Goal: Task Accomplishment & Management: Manage account settings

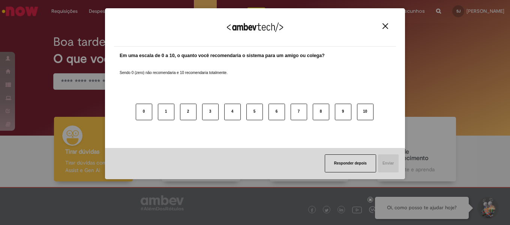
click at [384, 27] on img "Close" at bounding box center [386, 26] width 6 height 6
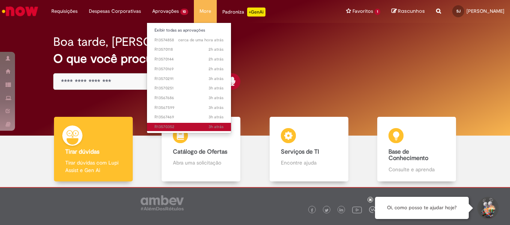
click at [171, 127] on span "3h atrás 3 horas atrás R13570352" at bounding box center [189, 127] width 69 height 6
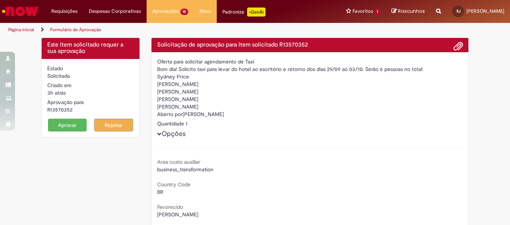
click at [72, 125] on button "Aprovar" at bounding box center [67, 125] width 39 height 13
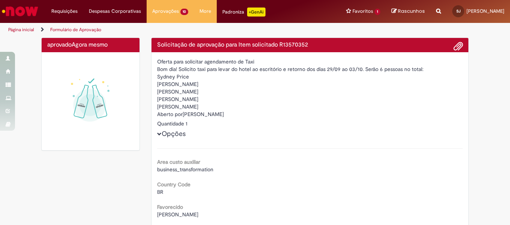
click at [180, 117] on label "Aberto por" at bounding box center [170, 114] width 26 height 8
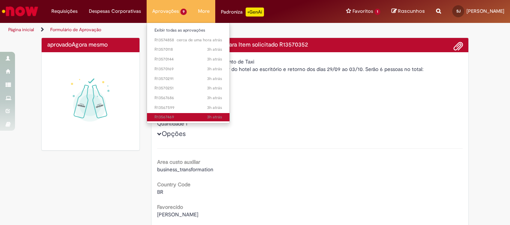
click at [171, 113] on link "3h atrás 3 horas atrás R13567469" at bounding box center [188, 117] width 83 height 8
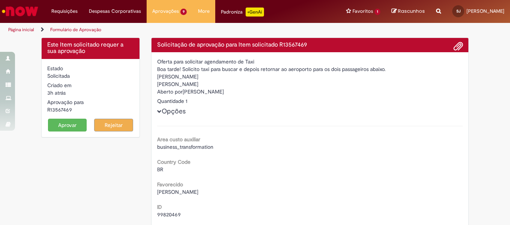
click at [63, 109] on div "R13567469" at bounding box center [90, 110] width 87 height 8
copy form "R13567469 Aprovar"
click at [184, 194] on span "[PERSON_NAME]" at bounding box center [177, 191] width 41 height 7
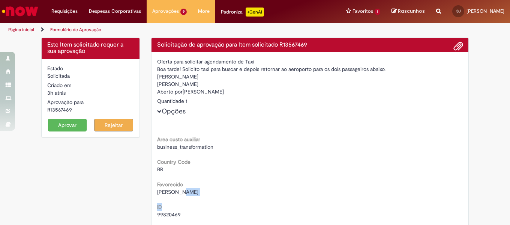
click at [183, 191] on span "[PERSON_NAME]" at bounding box center [177, 191] width 41 height 7
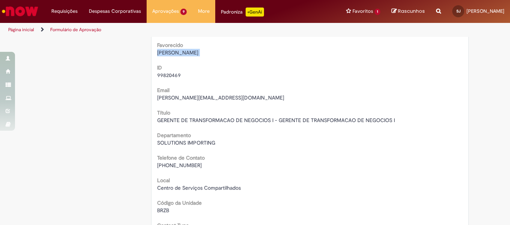
scroll to position [150, 0]
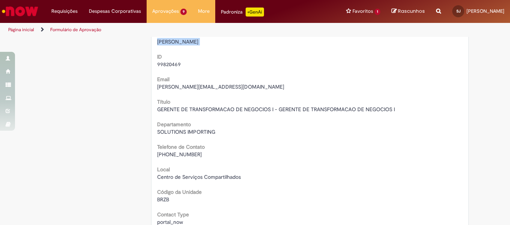
drag, startPoint x: 167, startPoint y: 154, endPoint x: 209, endPoint y: 156, distance: 41.7
click at [209, 156] on div "[PHONE_NUMBER]" at bounding box center [310, 154] width 306 height 8
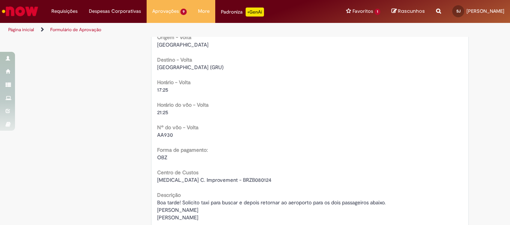
scroll to position [788, 0]
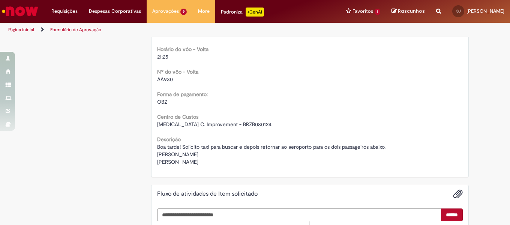
drag, startPoint x: 167, startPoint y: 158, endPoint x: 201, endPoint y: 162, distance: 33.6
click at [201, 162] on div "Boa tarde! Solicito taxi para buscar e depois retornar ao aeroporto para os doi…" at bounding box center [310, 154] width 306 height 23
copy span "[PERSON_NAME] [PERSON_NAME]"
drag, startPoint x: 205, startPoint y: 123, endPoint x: 246, endPoint y: 123, distance: 41.3
click at [246, 123] on div "[MEDICAL_DATA] C. Improvement - BRZB080124" at bounding box center [310, 124] width 306 height 8
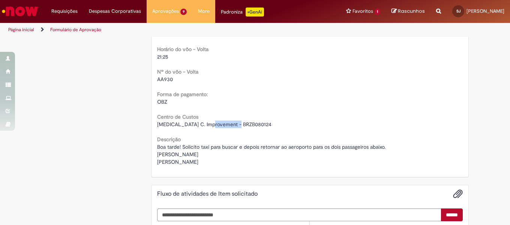
copy span "BRZB080124"
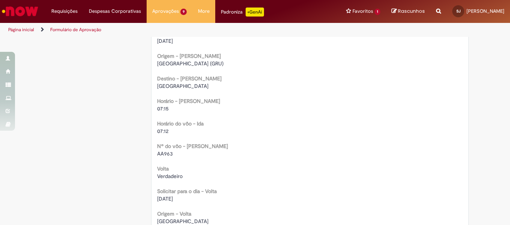
scroll to position [563, 0]
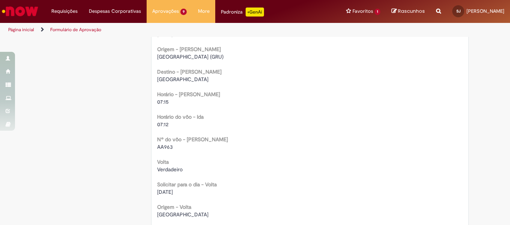
click at [159, 143] on b "Nº do vôo - [PERSON_NAME]" at bounding box center [192, 139] width 71 height 7
click at [161, 147] on span "AA963" at bounding box center [165, 146] width 16 height 7
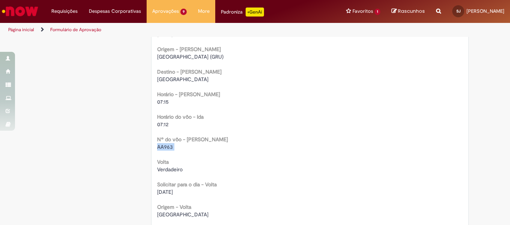
copy div "AA963"
click at [180, 80] on span "[GEOGRAPHIC_DATA]" at bounding box center [182, 79] width 51 height 7
copy div "[GEOGRAPHIC_DATA]"
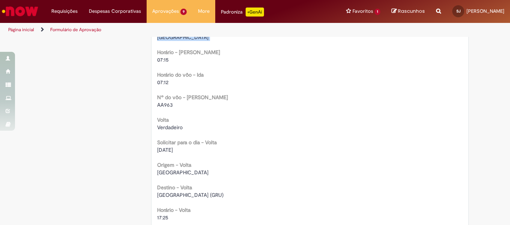
scroll to position [600, 0]
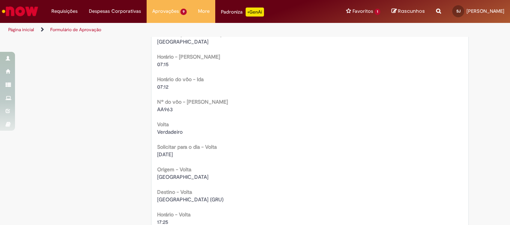
click at [164, 111] on span "AA963" at bounding box center [165, 109] width 16 height 7
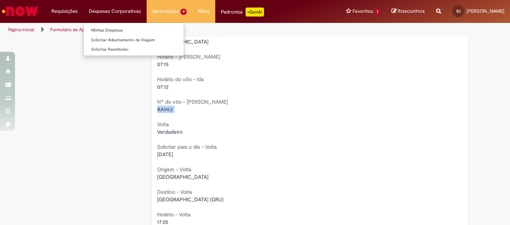
copy div "AA963"
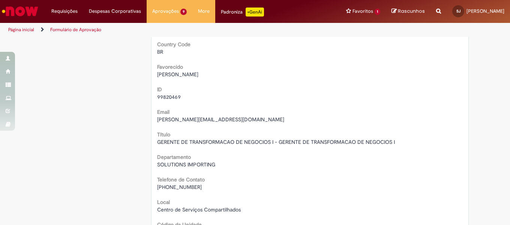
scroll to position [0, 0]
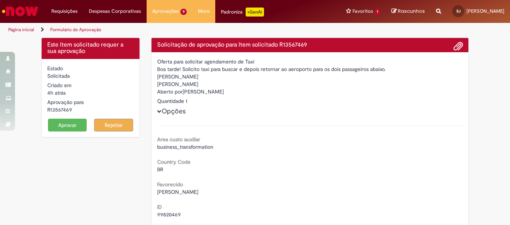
click at [69, 126] on button "Aprovar" at bounding box center [67, 125] width 39 height 13
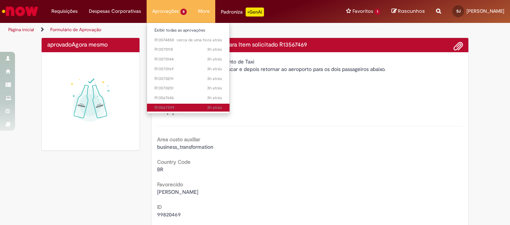
click at [174, 107] on span "3h atrás 3 horas atrás R13567599" at bounding box center [189, 108] width 68 height 6
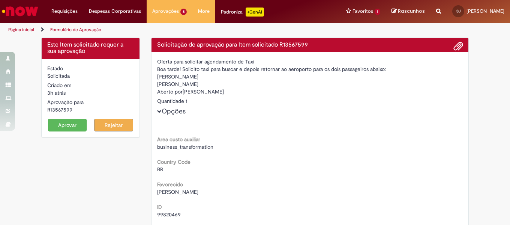
click at [66, 108] on div "R13567599" at bounding box center [90, 110] width 87 height 8
copy div "R13567599"
click at [62, 125] on button "Aprovar" at bounding box center [67, 125] width 39 height 13
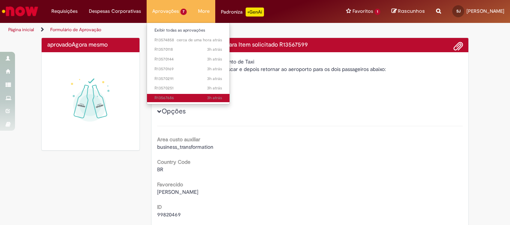
click at [168, 98] on span "3h atrás 3 horas atrás R13567686" at bounding box center [189, 98] width 68 height 6
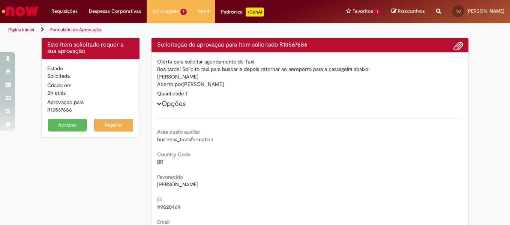
click at [71, 130] on button "Aprovar" at bounding box center [67, 125] width 39 height 13
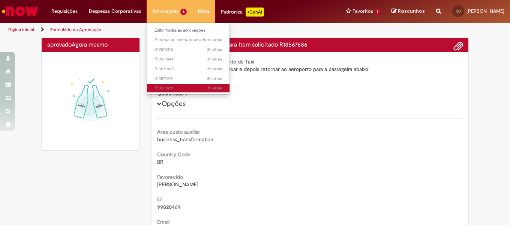
click at [171, 89] on span "3h atrás 3 horas atrás R13570251" at bounding box center [189, 88] width 68 height 6
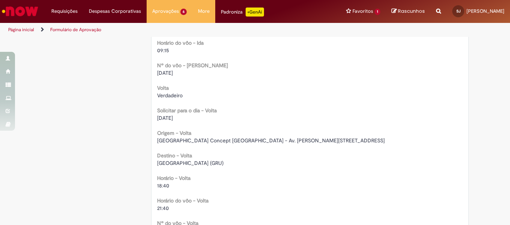
scroll to position [638, 0]
drag, startPoint x: 155, startPoint y: 116, endPoint x: 197, endPoint y: 118, distance: 42.4
click at [196, 118] on div "[DATE]" at bounding box center [310, 117] width 306 height 8
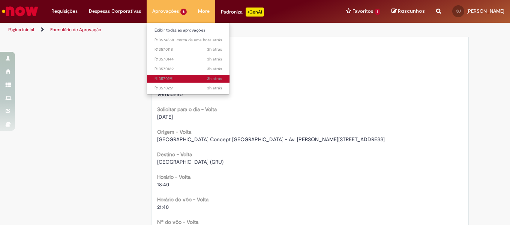
click at [173, 80] on span "3h atrás 3 horas atrás R13570291" at bounding box center [189, 79] width 68 height 6
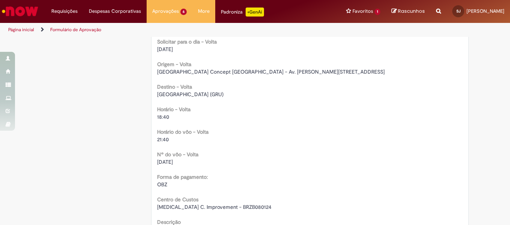
scroll to position [675, 0]
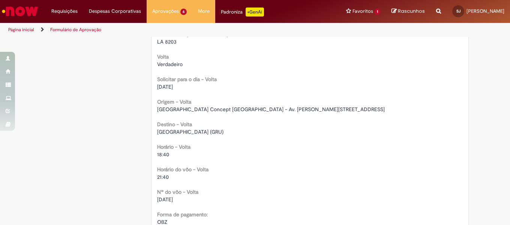
click at [266, 112] on span "[GEOGRAPHIC_DATA] Concept [GEOGRAPHIC_DATA] - Av. [PERSON_NAME][STREET_ADDRESS]" at bounding box center [271, 109] width 228 height 7
click at [263, 109] on span "[GEOGRAPHIC_DATA] Concept [GEOGRAPHIC_DATA] - Av. [PERSON_NAME][STREET_ADDRESS]" at bounding box center [271, 109] width 228 height 7
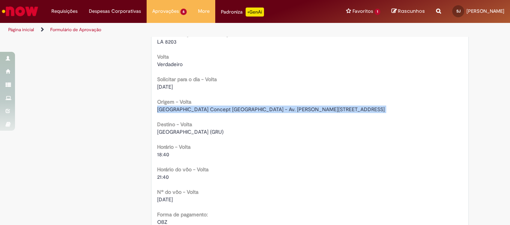
click at [263, 109] on span "[GEOGRAPHIC_DATA] Concept [GEOGRAPHIC_DATA] - Av. [PERSON_NAME][STREET_ADDRESS]" at bounding box center [271, 109] width 228 height 7
copy div "[GEOGRAPHIC_DATA] Concept [GEOGRAPHIC_DATA] - Av. [PERSON_NAME][STREET_ADDRESS]"
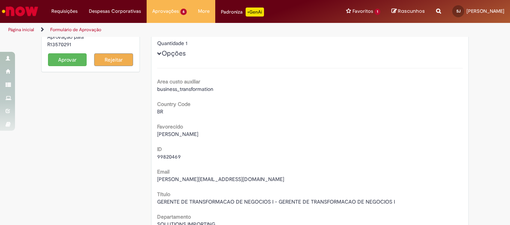
scroll to position [0, 0]
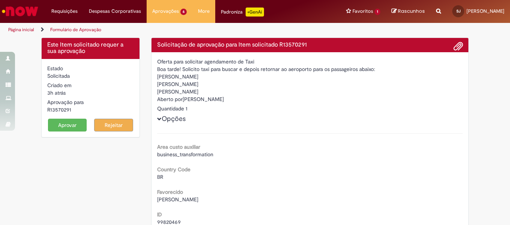
click at [59, 111] on div "R13570291" at bounding box center [90, 110] width 87 height 8
copy form "R13570291 Aprovar"
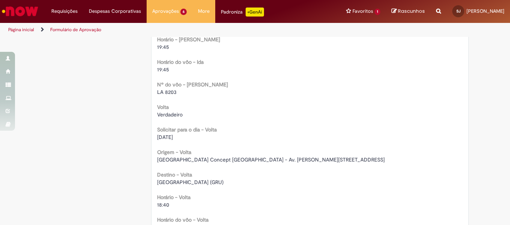
scroll to position [638, 0]
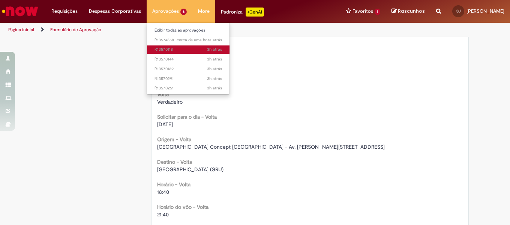
click at [167, 50] on span "3h atrás 3 horas atrás R13570118" at bounding box center [189, 50] width 68 height 6
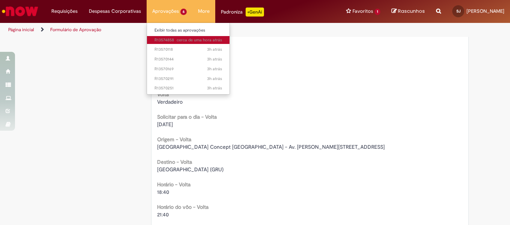
click at [167, 40] on span "cerca de uma hora atrás cerca de uma hora atrás R13574858" at bounding box center [189, 40] width 68 height 6
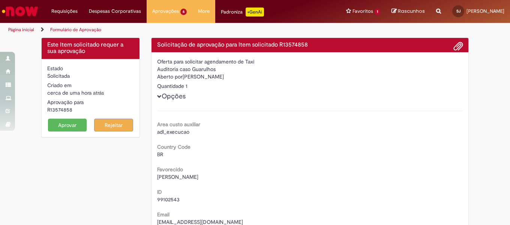
click at [61, 109] on div "R13574858" at bounding box center [90, 110] width 87 height 8
copy form "R13574858 Aprovar"
click at [201, 170] on div "Favorecido [PERSON_NAME]" at bounding box center [310, 172] width 306 height 17
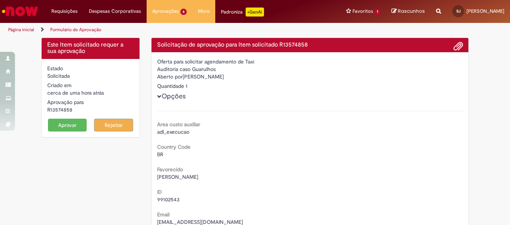
click at [198, 177] on span "[PERSON_NAME]" at bounding box center [177, 176] width 41 height 7
click at [171, 196] on span "99102543" at bounding box center [168, 199] width 23 height 7
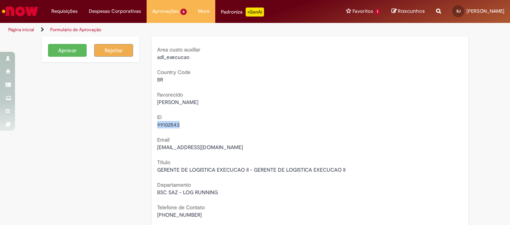
scroll to position [75, 0]
drag, startPoint x: 167, startPoint y: 213, endPoint x: 211, endPoint y: 214, distance: 43.5
click at [211, 214] on div "[PHONE_NUMBER]" at bounding box center [310, 214] width 306 height 8
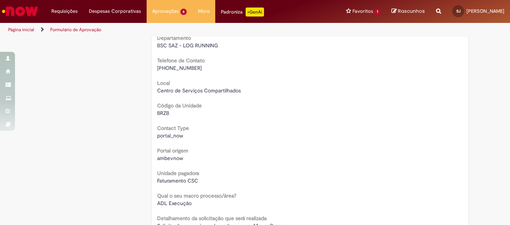
scroll to position [225, 0]
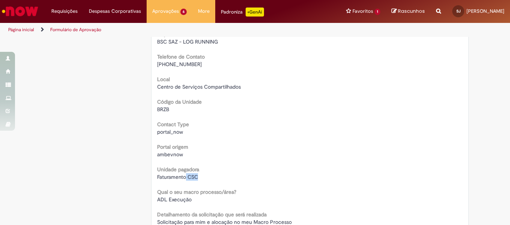
drag, startPoint x: 184, startPoint y: 175, endPoint x: 208, endPoint y: 176, distance: 24.0
click at [208, 176] on div "Faturamento CSC" at bounding box center [310, 177] width 306 height 8
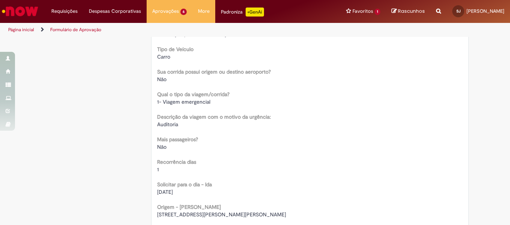
scroll to position [450, 0]
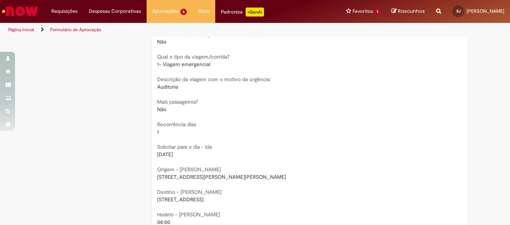
click at [164, 152] on span "[DATE]" at bounding box center [165, 154] width 16 height 7
click at [209, 177] on span "[STREET_ADDRESS][PERSON_NAME][PERSON_NAME]" at bounding box center [221, 176] width 129 height 7
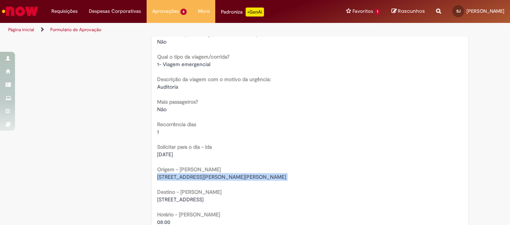
click at [209, 177] on span "[STREET_ADDRESS][PERSON_NAME][PERSON_NAME]" at bounding box center [221, 176] width 129 height 7
click at [204, 196] on span "[STREET_ADDRESS]" at bounding box center [180, 199] width 47 height 7
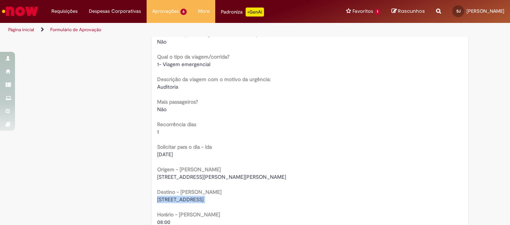
click at [204, 196] on span "[STREET_ADDRESS]" at bounding box center [180, 199] width 47 height 7
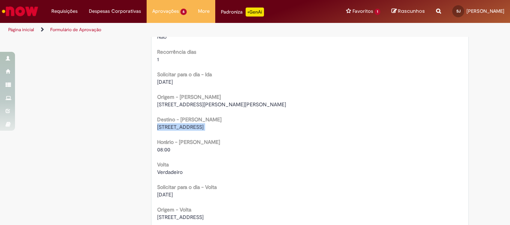
scroll to position [525, 0]
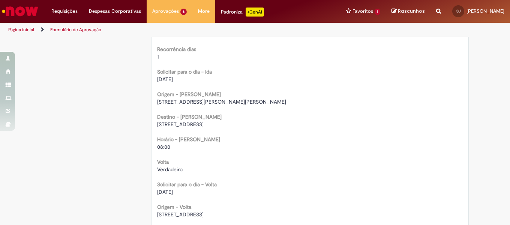
click at [159, 146] on span "08:00" at bounding box center [163, 146] width 13 height 7
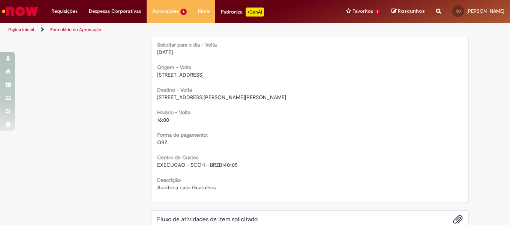
scroll to position [675, 0]
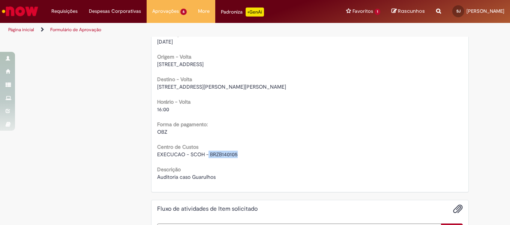
drag, startPoint x: 204, startPoint y: 153, endPoint x: 246, endPoint y: 155, distance: 41.3
click at [246, 155] on div "EXECUCAO - SCOH - BRZB140105" at bounding box center [310, 154] width 306 height 8
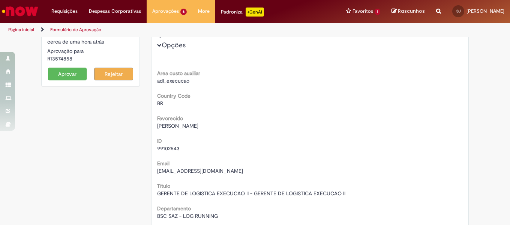
scroll to position [0, 0]
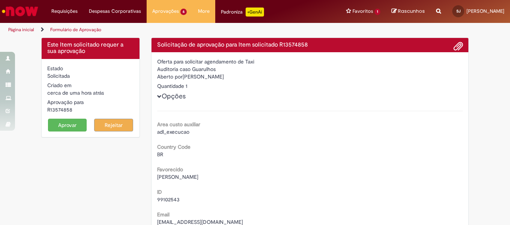
click at [71, 122] on button "Aprovar" at bounding box center [67, 125] width 39 height 13
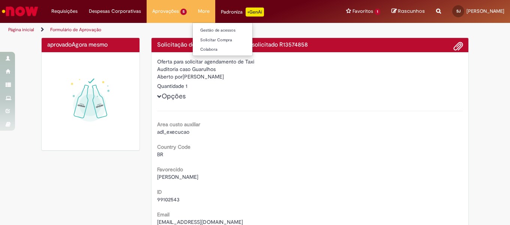
click at [340, 111] on hr at bounding box center [310, 111] width 306 height 0
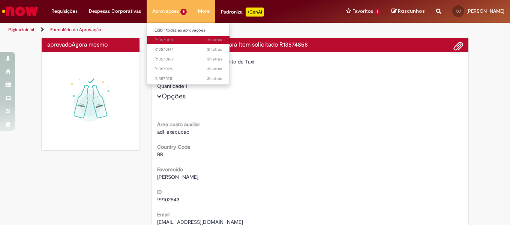
click at [166, 41] on span "3h atrás 3 horas atrás R13570118" at bounding box center [189, 40] width 68 height 6
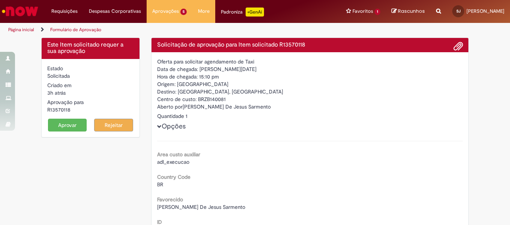
click at [72, 127] on button "Aprovar" at bounding box center [67, 125] width 39 height 13
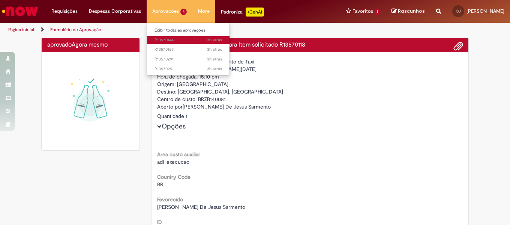
click at [166, 41] on span "3h atrás 3 horas atrás R13570144" at bounding box center [189, 40] width 68 height 6
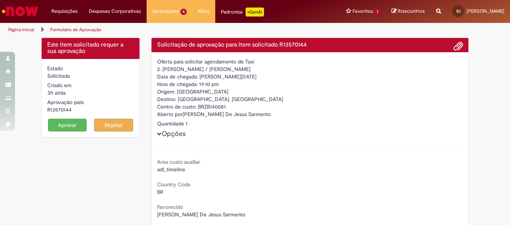
click at [65, 125] on button "Aprovar" at bounding box center [67, 125] width 39 height 13
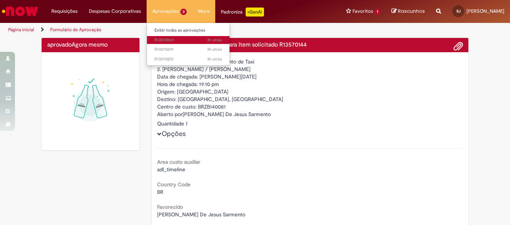
click at [173, 39] on span "3h atrás 3 horas atrás R13570169" at bounding box center [189, 40] width 68 height 6
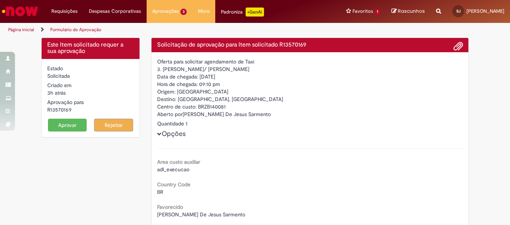
click at [70, 123] on button "Aprovar" at bounding box center [67, 125] width 39 height 13
